Goal: Use online tool/utility

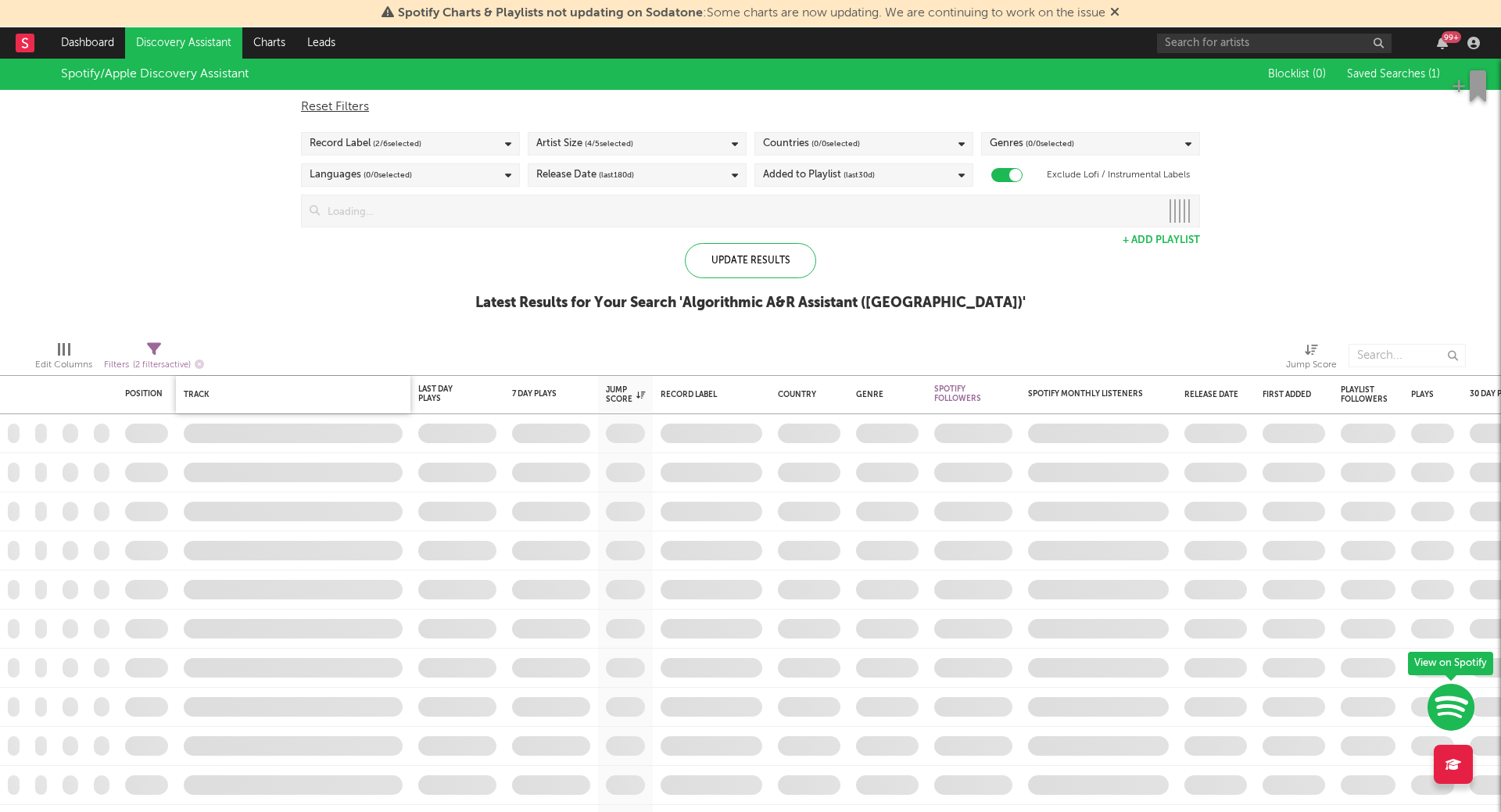
checkbox input "true"
